Goal: Transaction & Acquisition: Purchase product/service

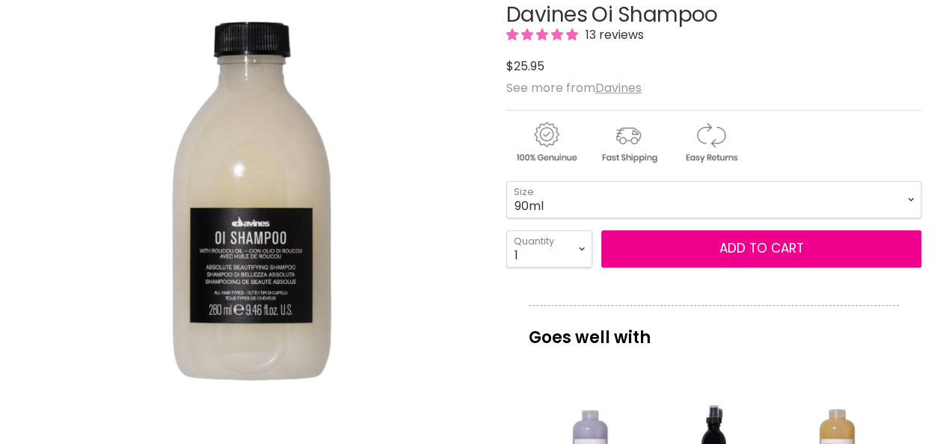
scroll to position [189, 0]
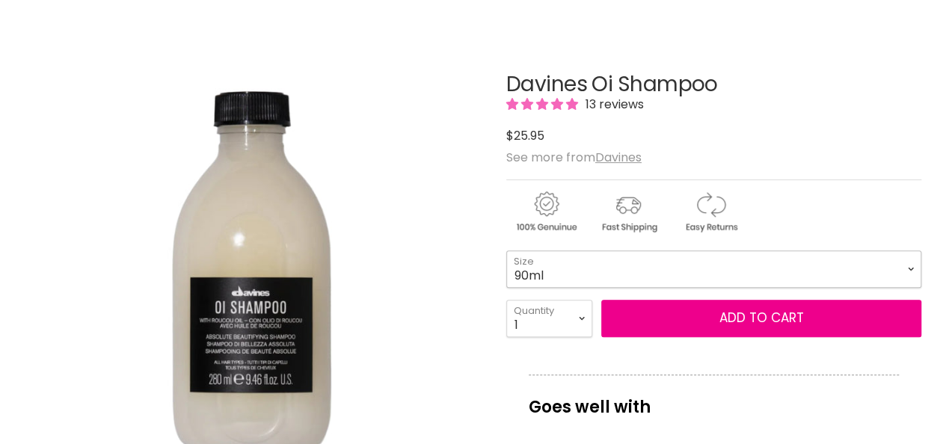
click at [907, 263] on select "90ml 280ml 1 Litre" at bounding box center [713, 269] width 415 height 37
click at [506, 251] on select "90ml 280ml 1 Litre" at bounding box center [713, 269] width 415 height 37
click at [587, 266] on select "90ml 280ml 1 Litre" at bounding box center [713, 269] width 415 height 37
click at [506, 251] on select "90ml 280ml 1 Litre" at bounding box center [713, 269] width 415 height 37
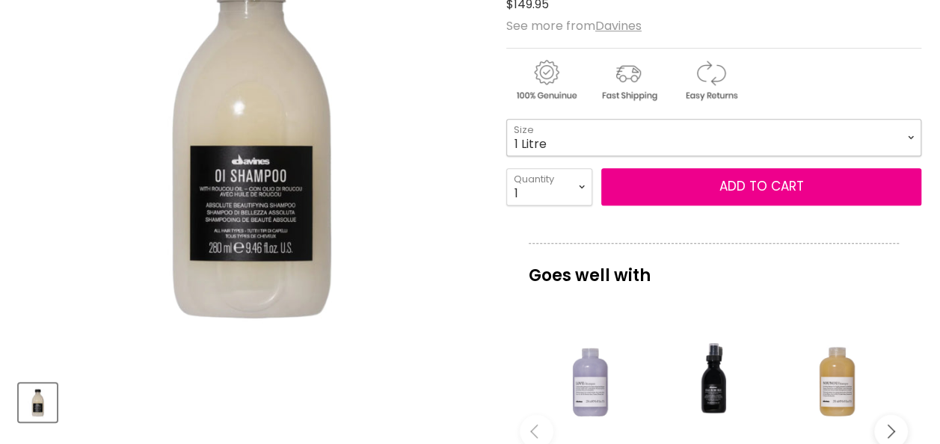
scroll to position [316, 0]
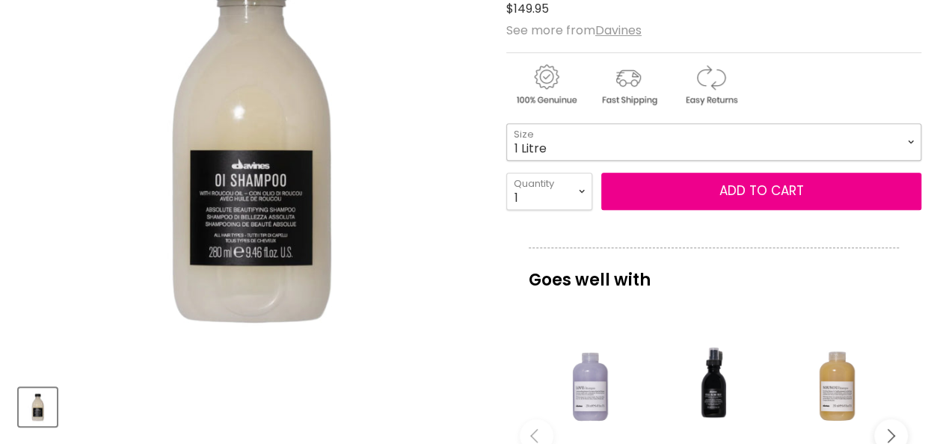
click at [566, 133] on select "90ml 280ml 1 Litre" at bounding box center [713, 141] width 415 height 37
click at [506, 123] on select "90ml 280ml 1 Litre" at bounding box center [713, 141] width 415 height 37
select select "280ml"
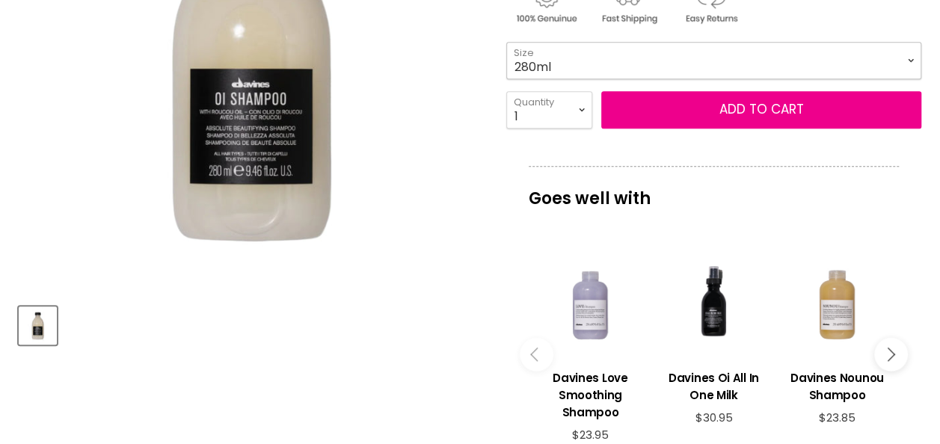
scroll to position [380, 0]
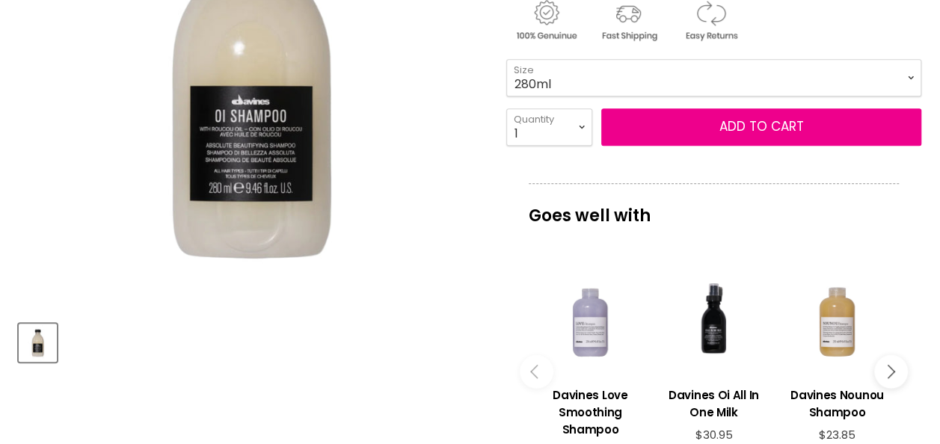
click at [37, 340] on img "Product thumbnails" at bounding box center [37, 342] width 35 height 35
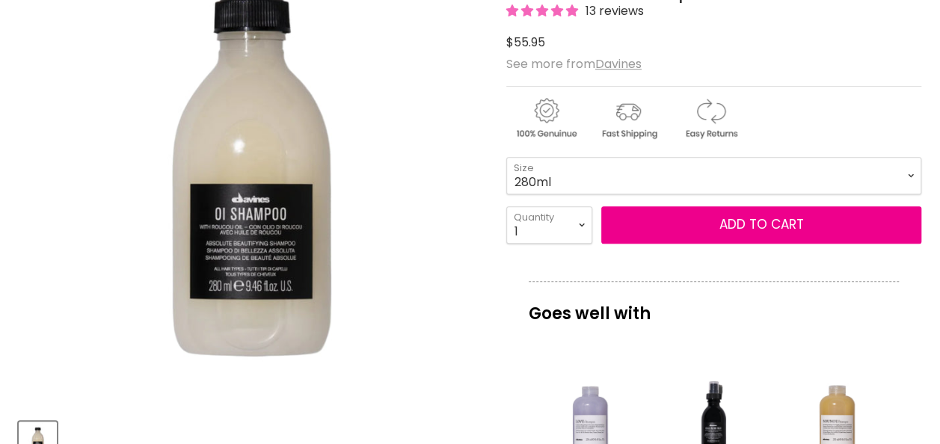
scroll to position [239, 0]
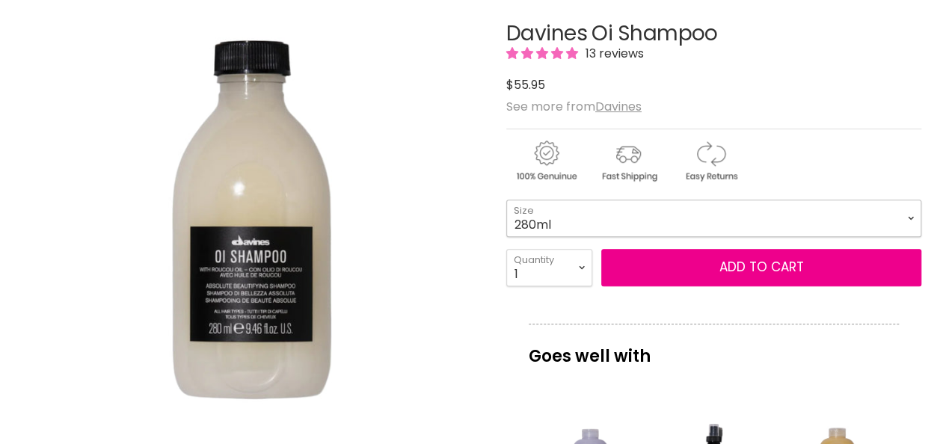
click at [604, 223] on select "90ml 280ml 1 Litre" at bounding box center [713, 218] width 415 height 37
click at [506, 200] on select "90ml 280ml 1 Litre" at bounding box center [713, 218] width 415 height 37
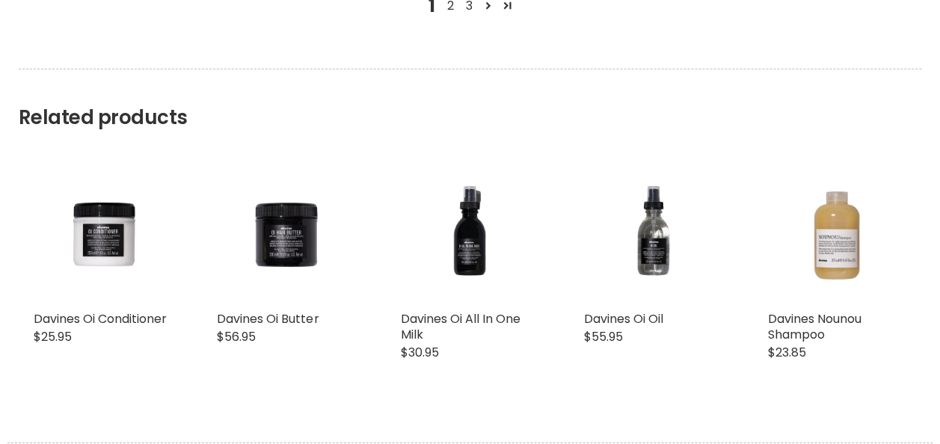
scroll to position [2163, 0]
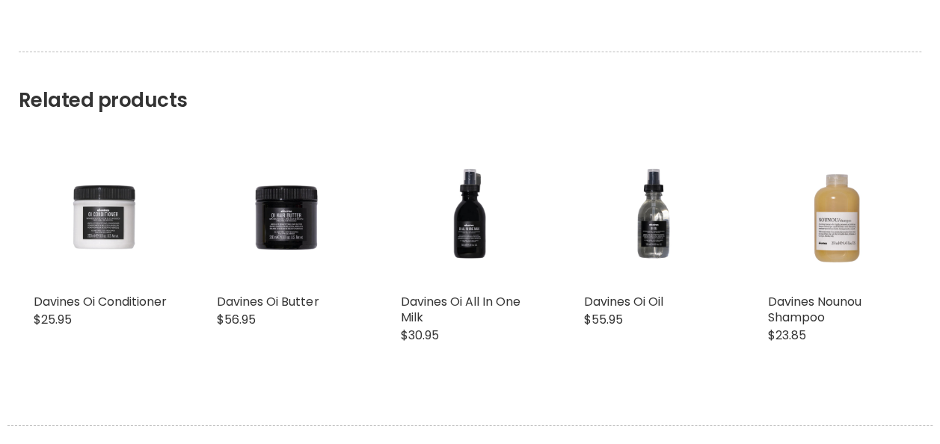
click at [99, 226] on img "Main content" at bounding box center [103, 217] width 138 height 138
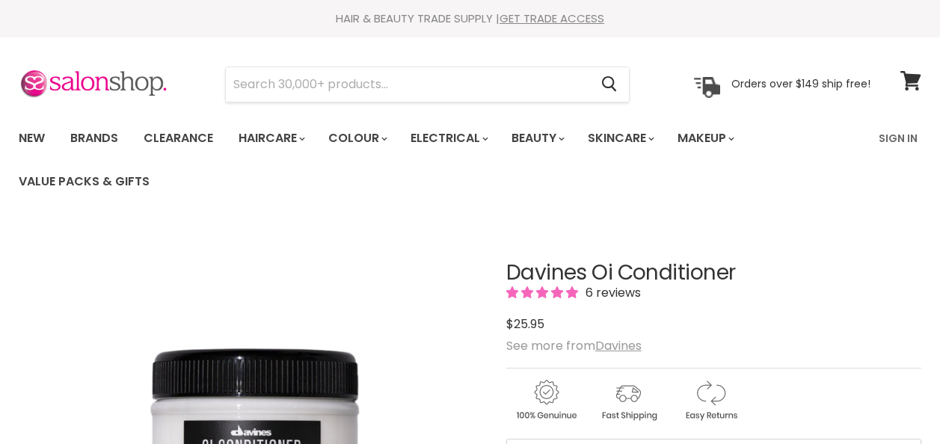
scroll to position [238, 0]
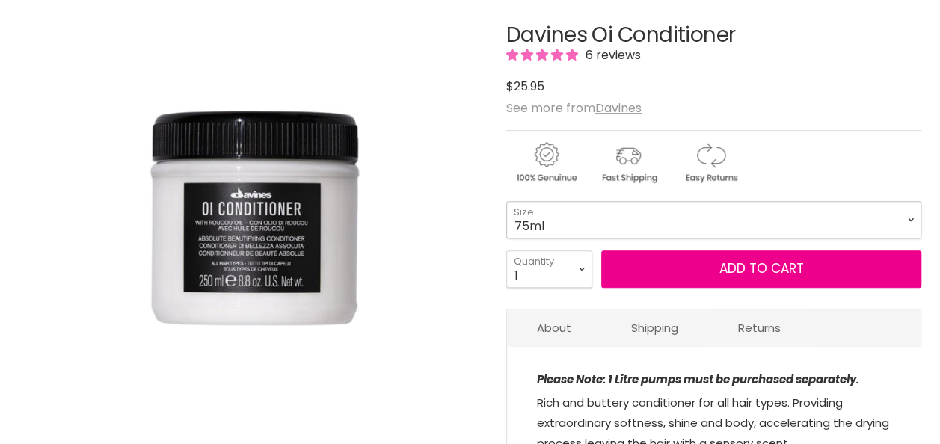
click at [572, 233] on select "75ml 250ml 1 Litre" at bounding box center [713, 219] width 415 height 37
click at [506, 201] on select "75ml 250ml 1 Litre" at bounding box center [713, 219] width 415 height 37
select select "250ml"
